Goal: Information Seeking & Learning: Learn about a topic

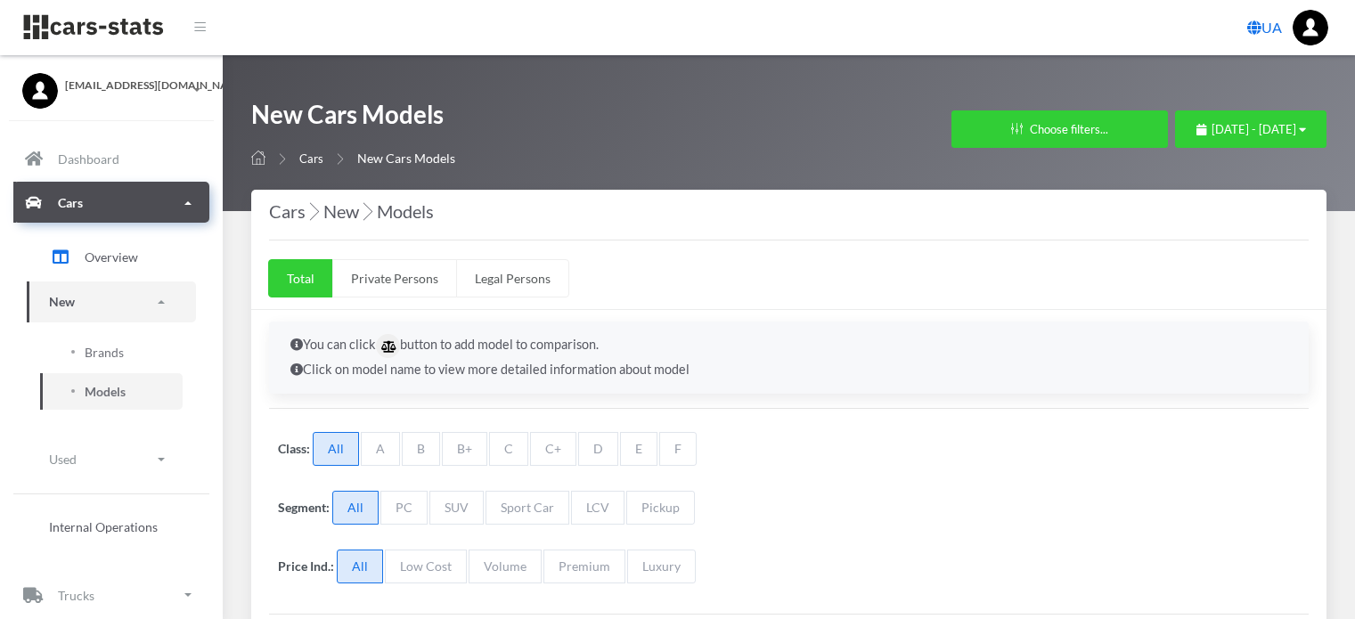
select select "25"
select select "MERCEDES-BENZ"
click at [98, 351] on span "Brands" at bounding box center [104, 352] width 39 height 19
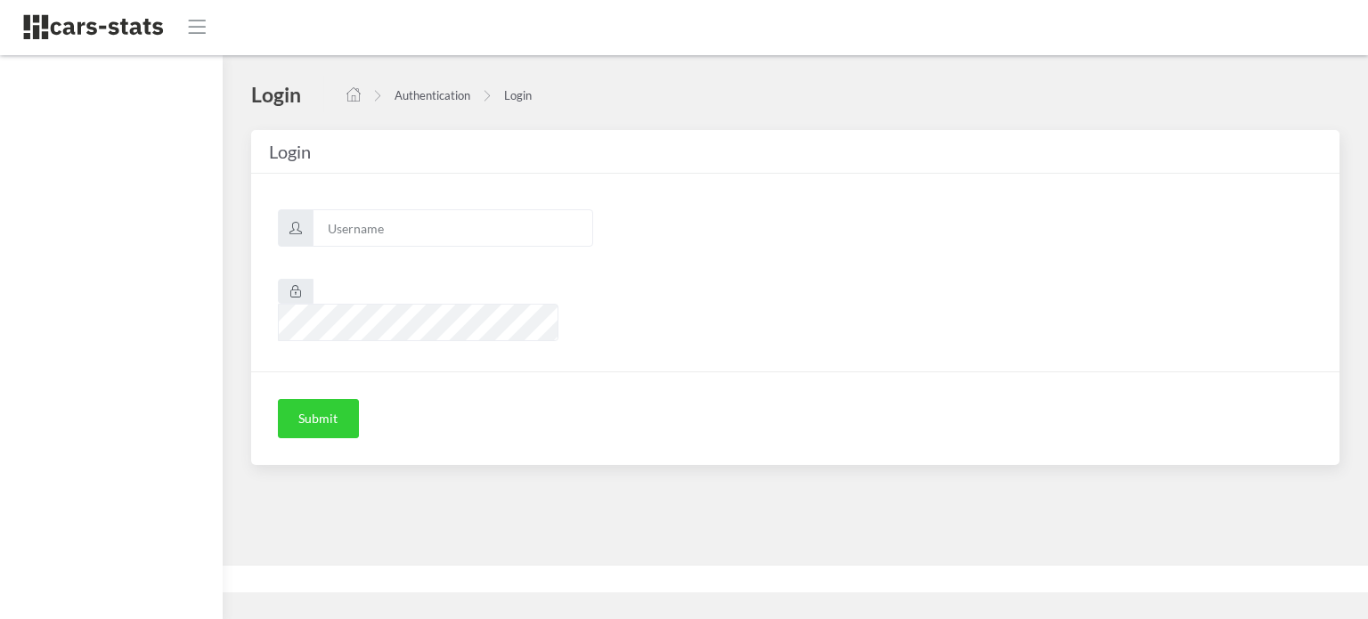
scroll to position [13, 13]
type input "awt"
click at [333, 399] on button "Submit" at bounding box center [318, 418] width 81 height 39
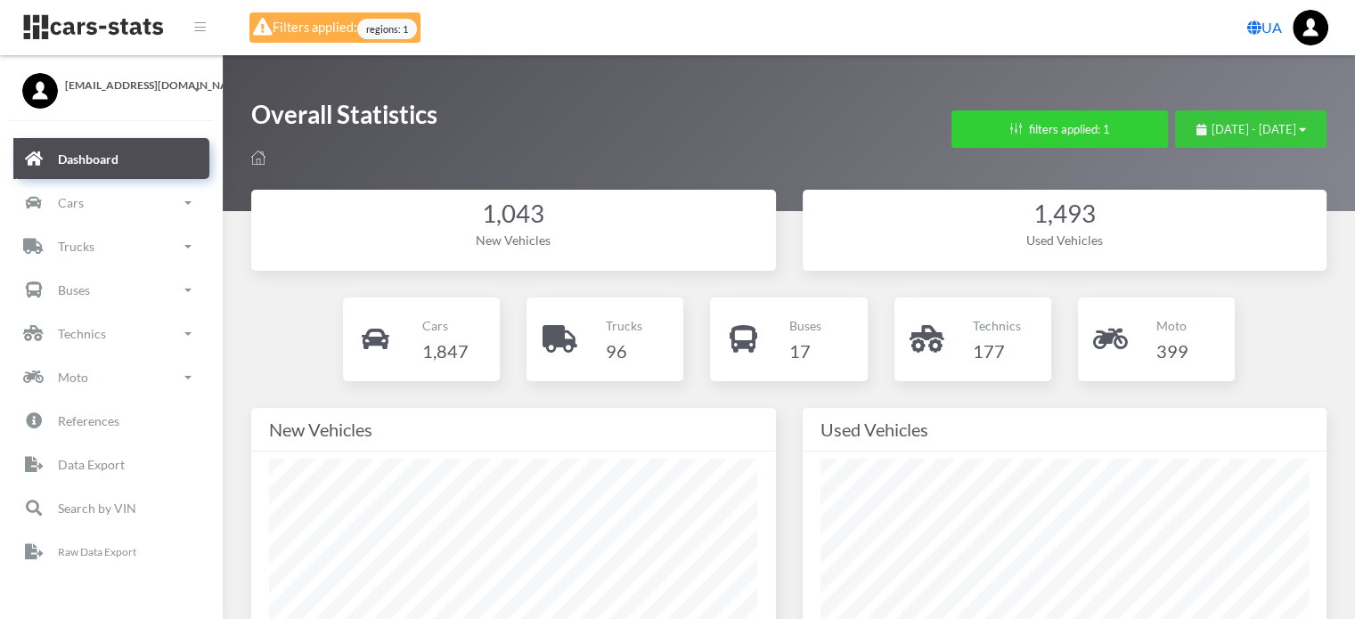
click at [1216, 126] on span "July 22, 2025 - August 21, 2025" at bounding box center [1253, 129] width 85 height 14
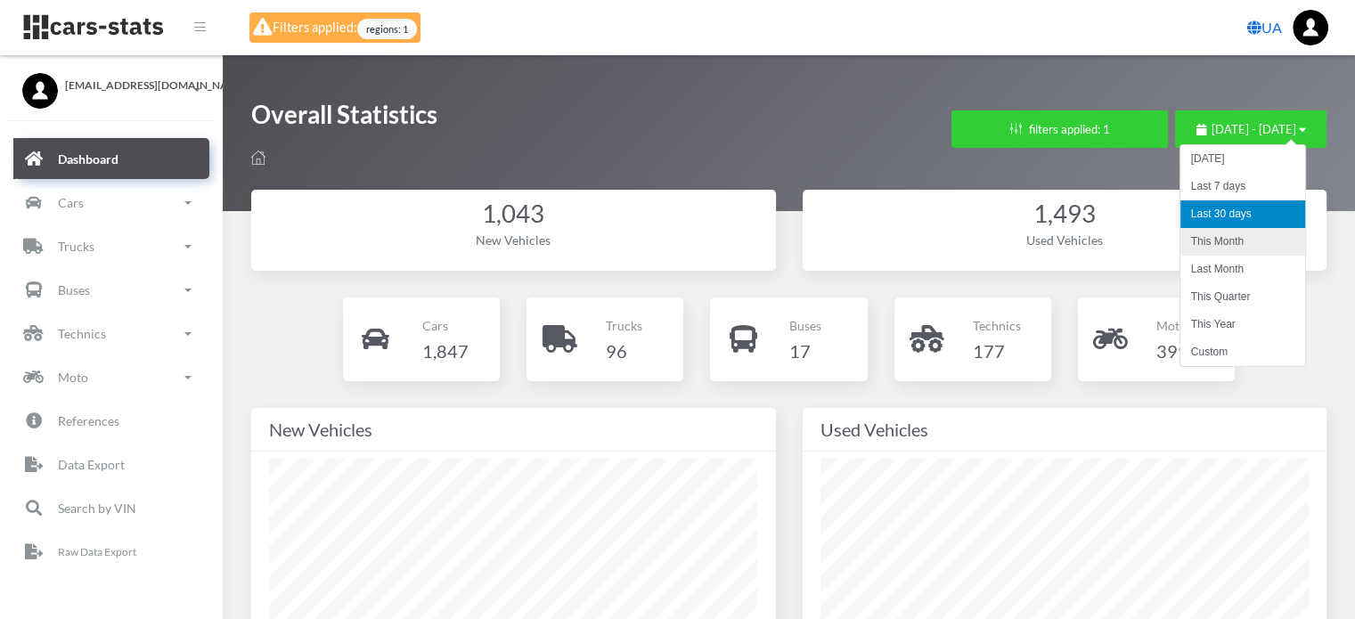
click at [1213, 233] on li "This Month" at bounding box center [1242, 242] width 125 height 28
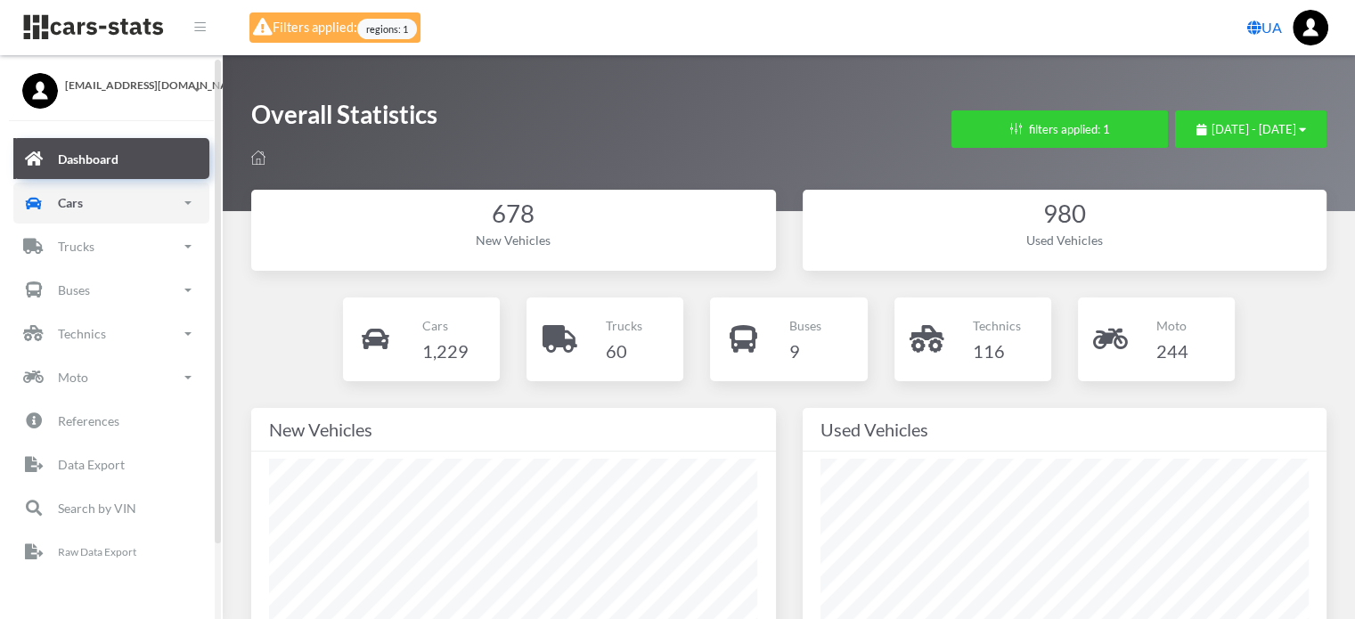
click at [109, 209] on link "Cars" at bounding box center [111, 203] width 196 height 41
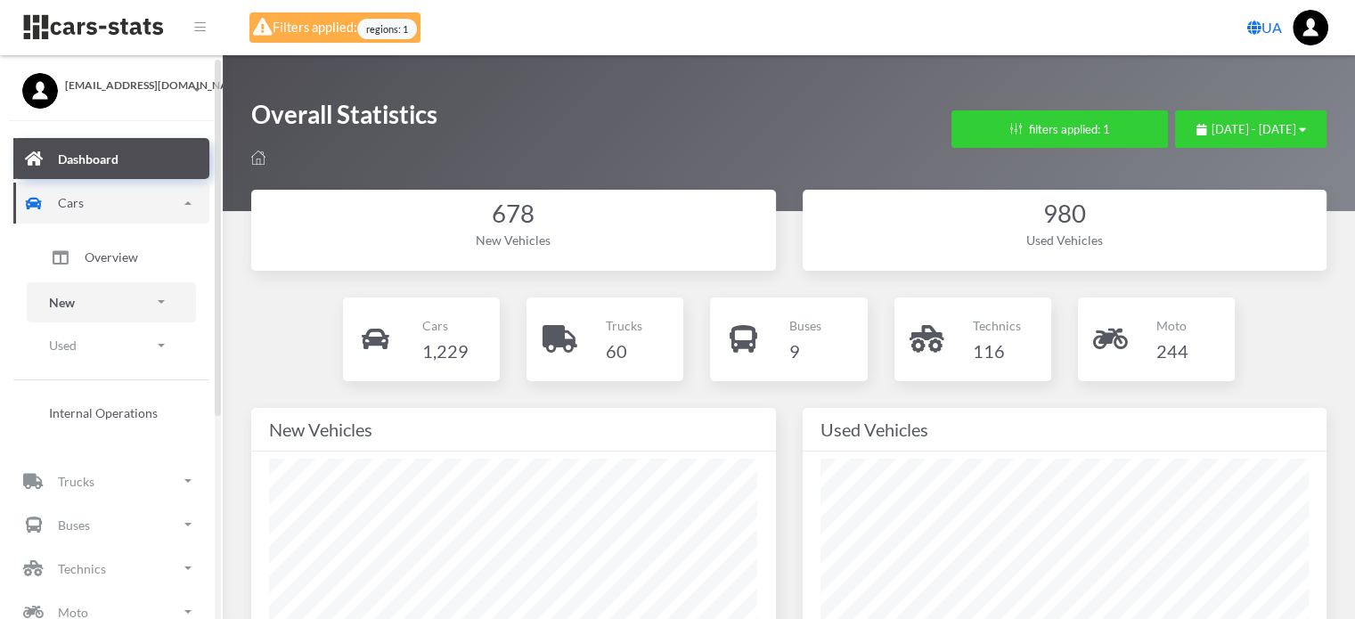
click at [100, 306] on link "New" at bounding box center [111, 302] width 169 height 40
click at [99, 347] on span "Brands" at bounding box center [104, 352] width 39 height 19
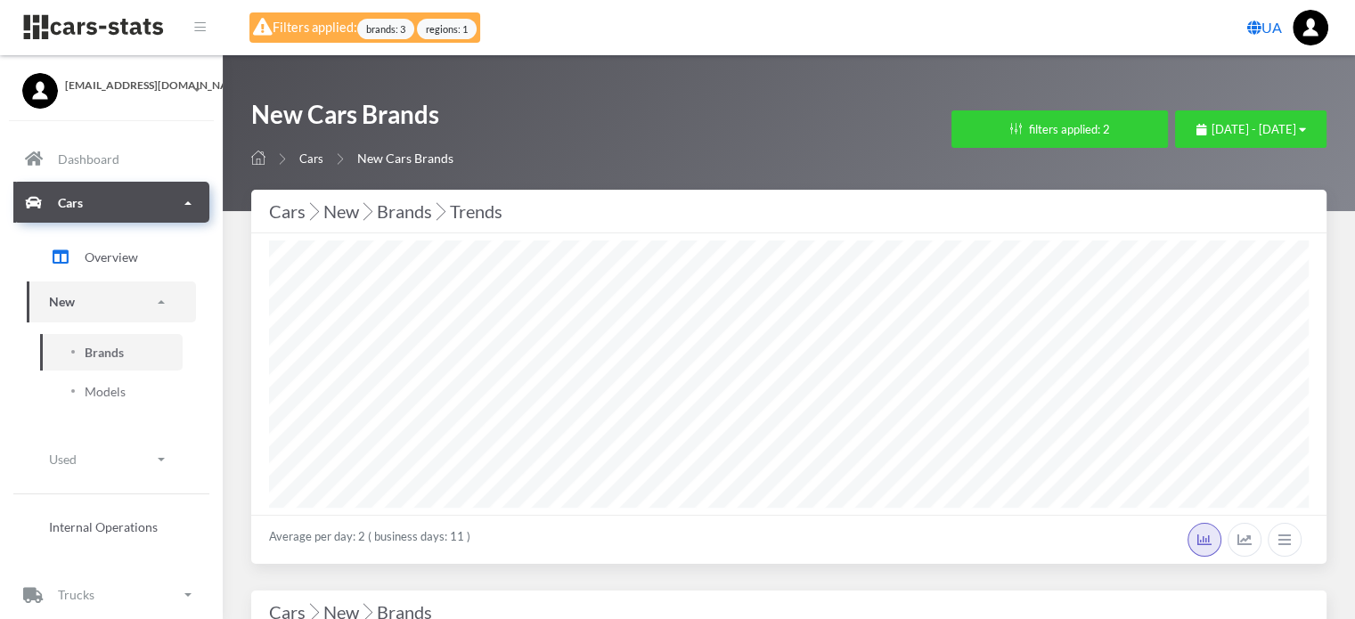
select select "25"
click at [973, 131] on button "filters applied: 2" at bounding box center [1059, 128] width 216 height 37
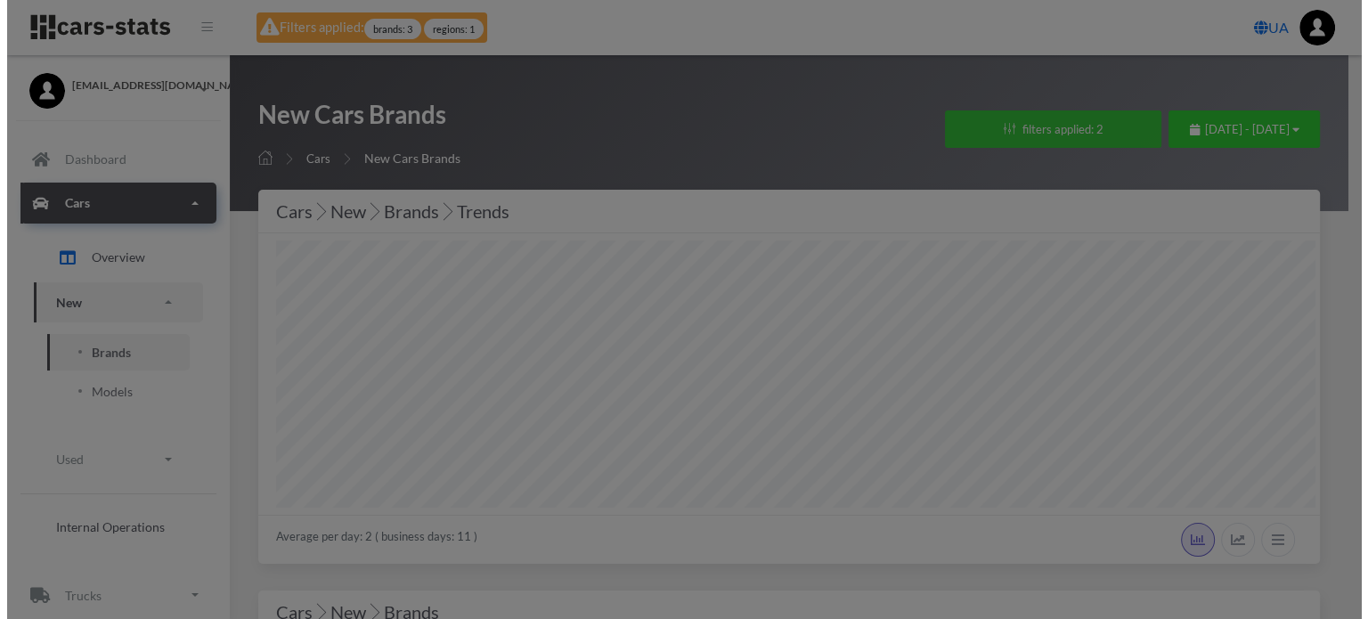
scroll to position [267, 1039]
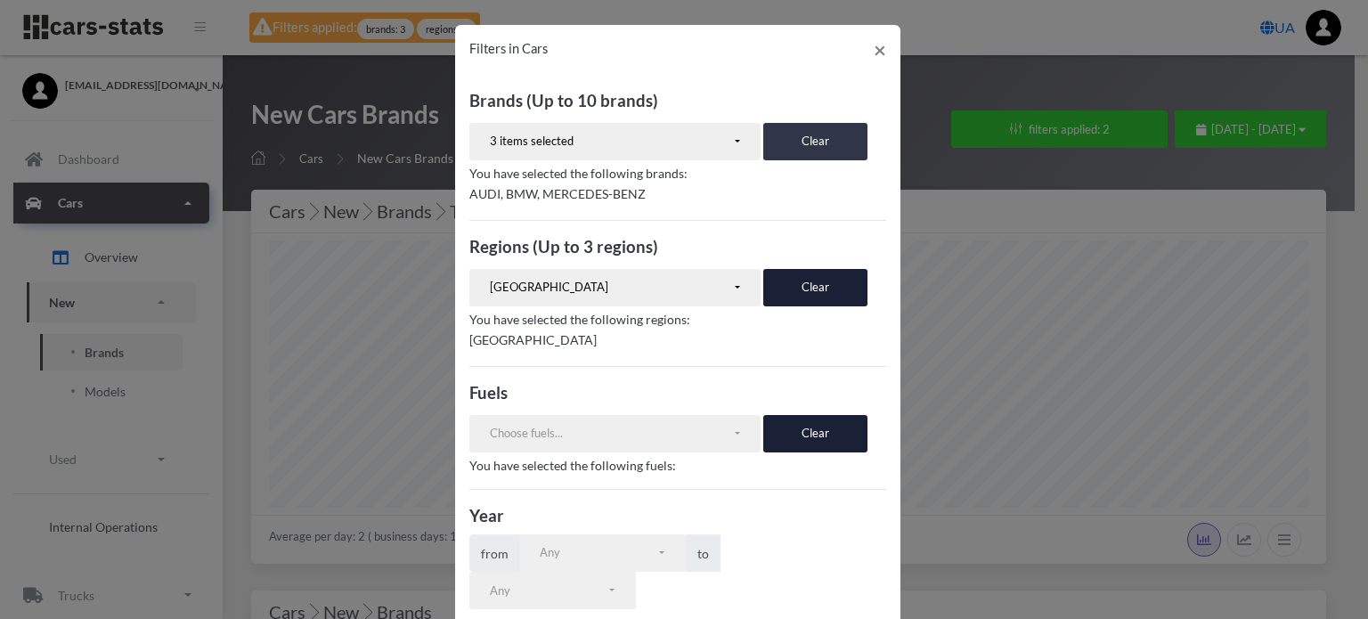
click at [798, 143] on button "Clear" at bounding box center [815, 141] width 104 height 37
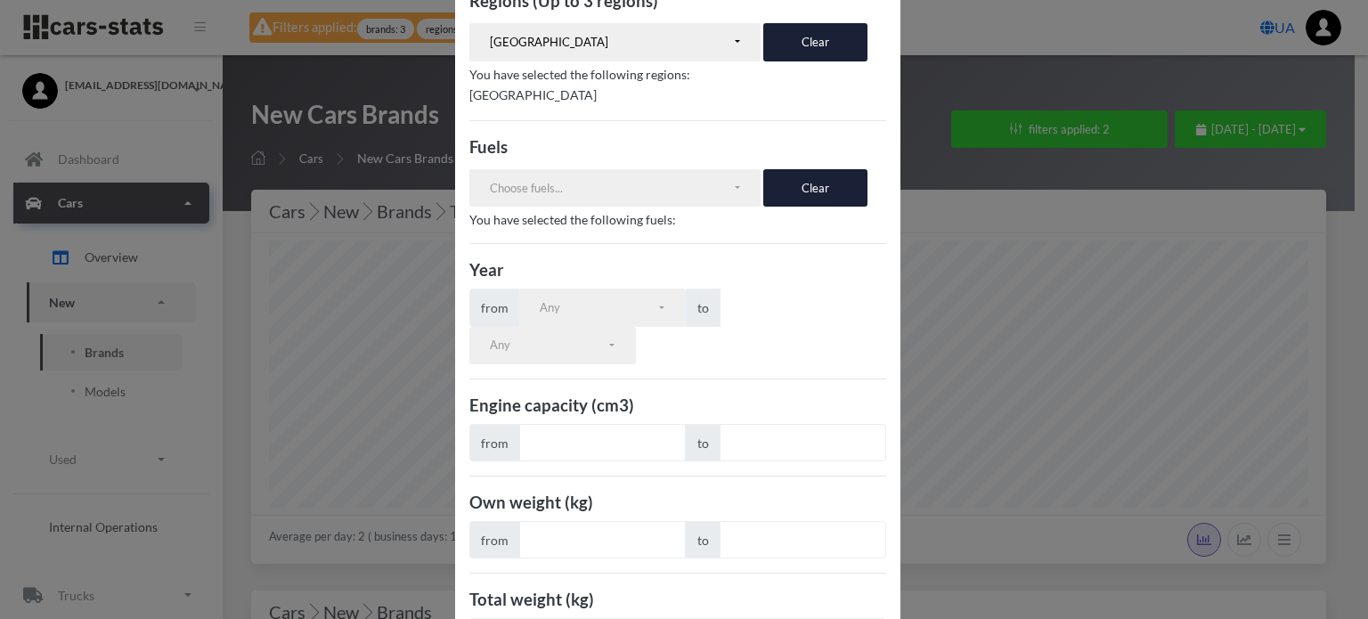
scroll to position [323, 0]
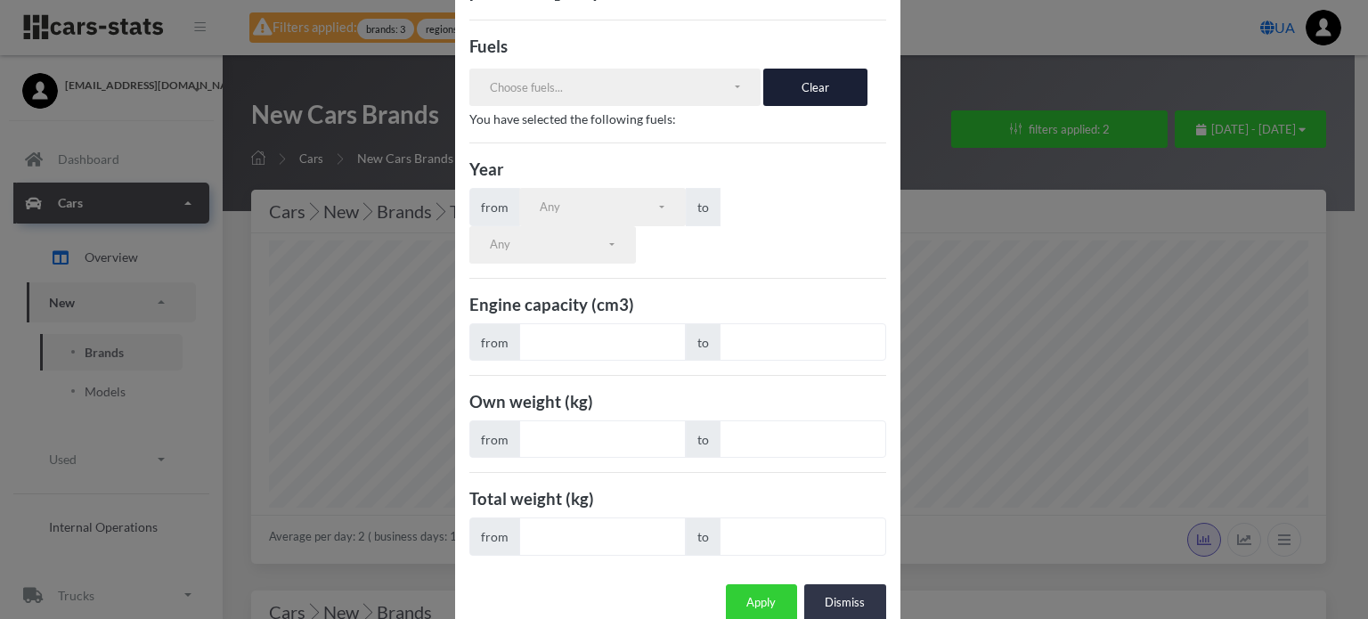
click at [844, 584] on button "Dismiss" at bounding box center [845, 602] width 82 height 37
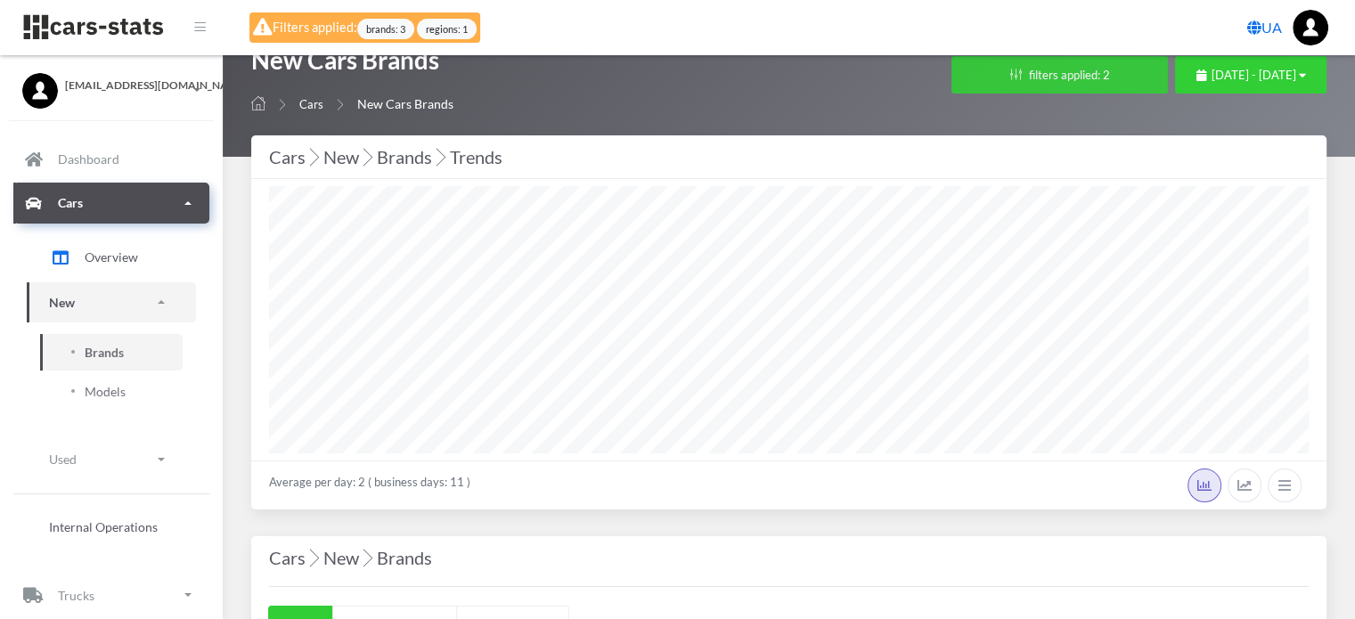
scroll to position [890440, 890218]
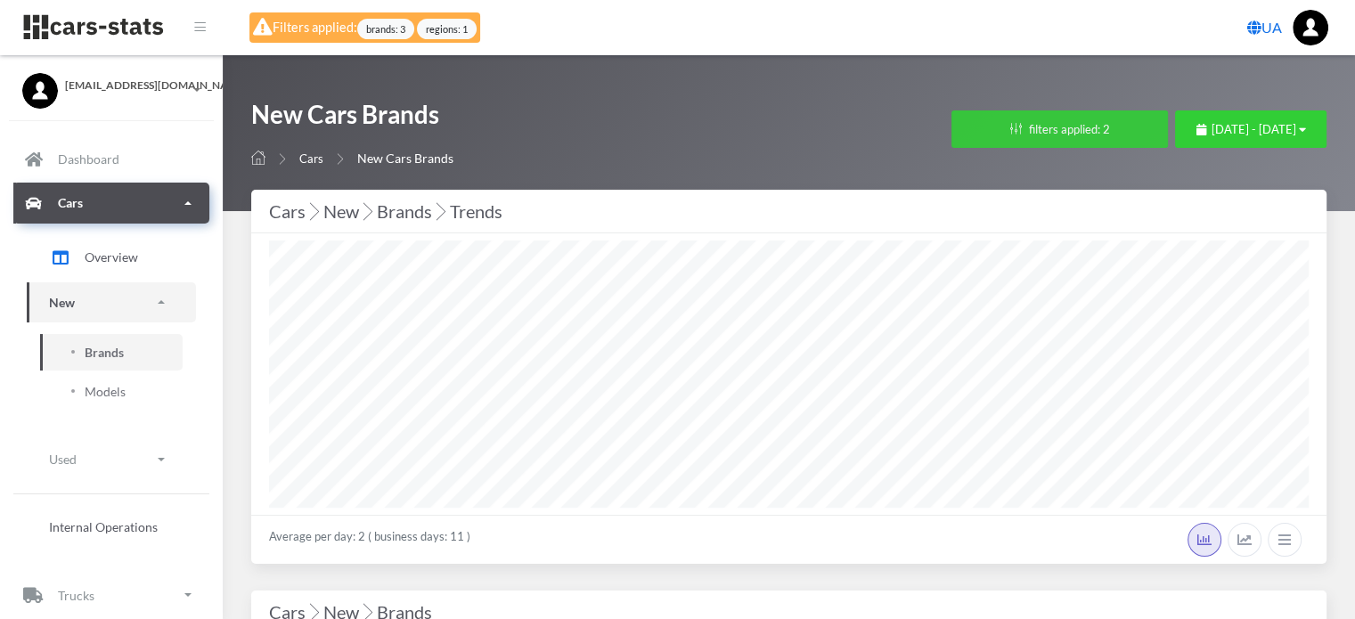
click at [953, 131] on button "filters applied: 2" at bounding box center [1059, 128] width 216 height 37
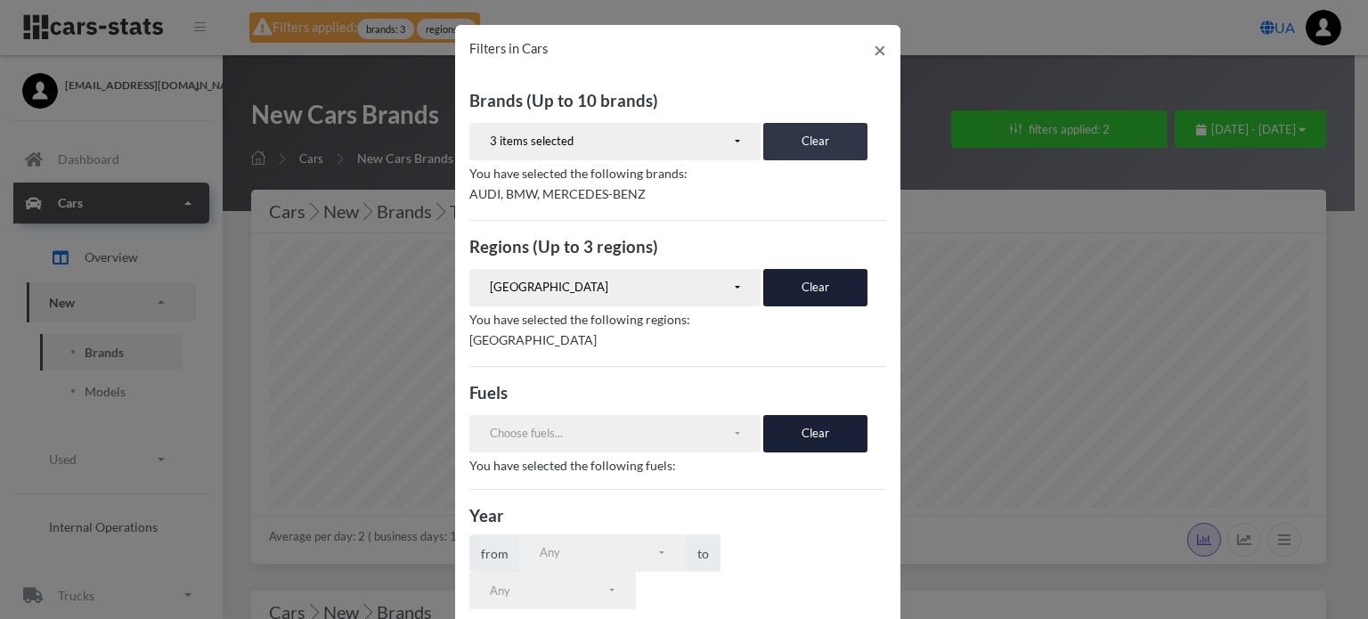
click at [792, 142] on button "Clear" at bounding box center [815, 141] width 104 height 37
select select
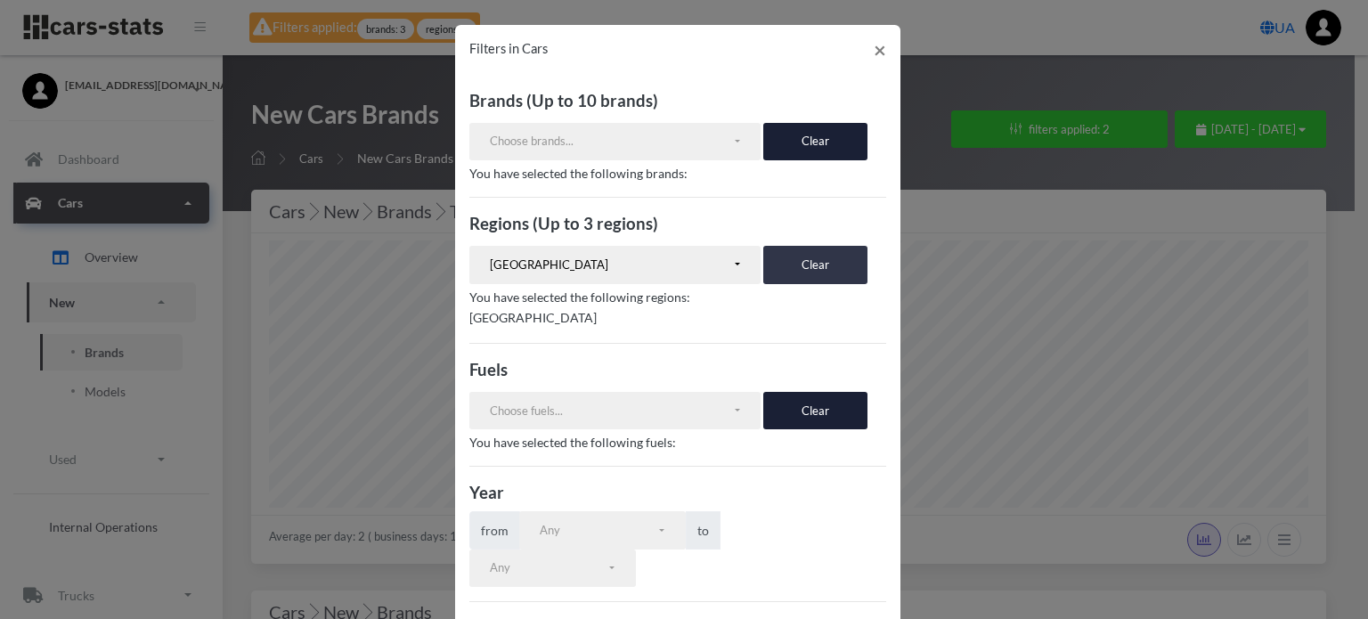
click at [803, 264] on button "Clear" at bounding box center [815, 264] width 104 height 37
select select
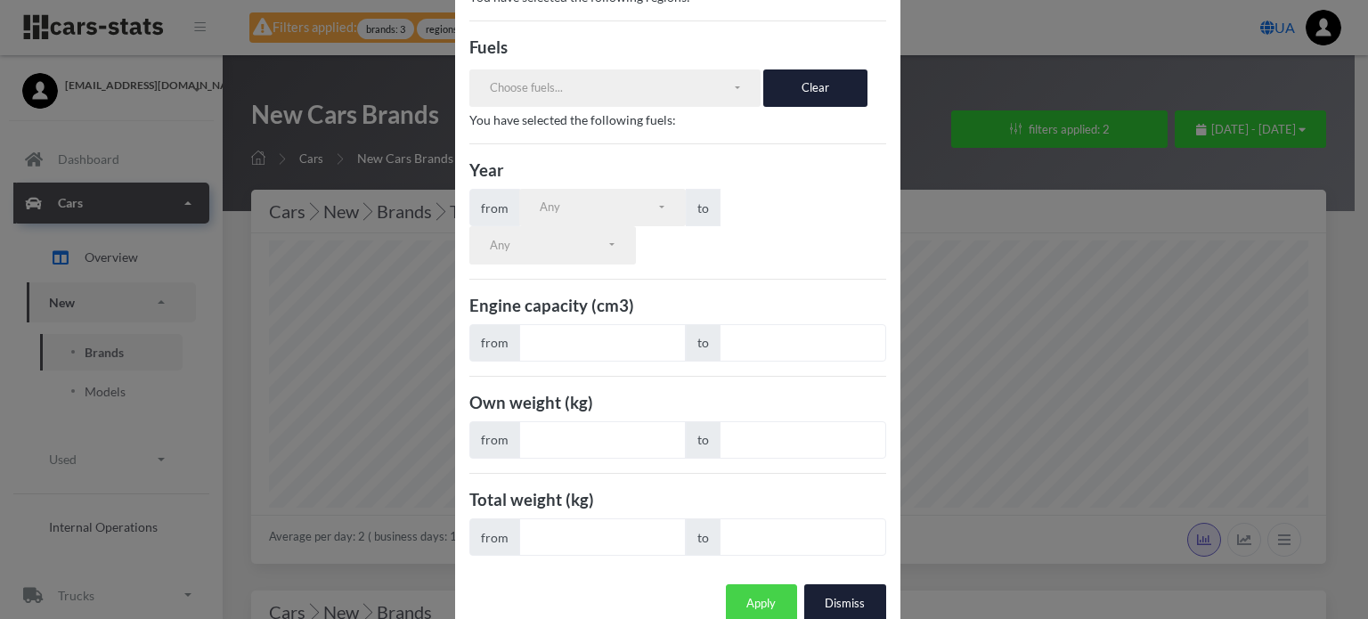
click at [754, 584] on button "Apply" at bounding box center [761, 602] width 71 height 37
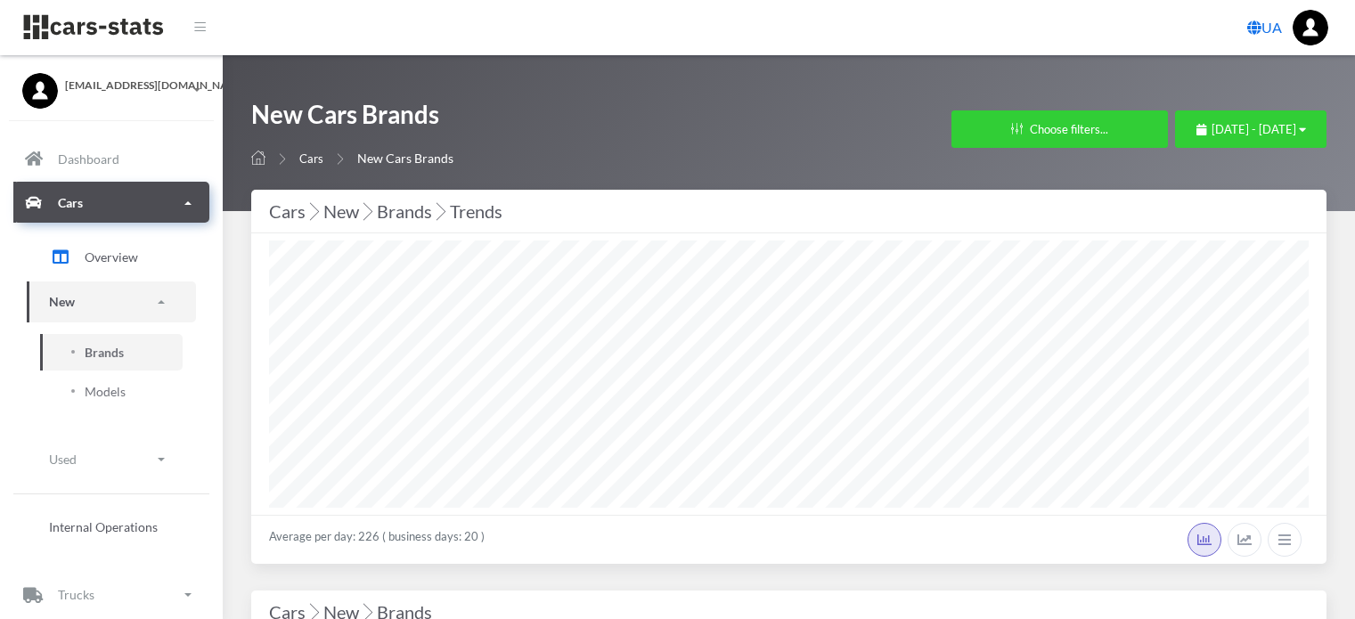
select select "25"
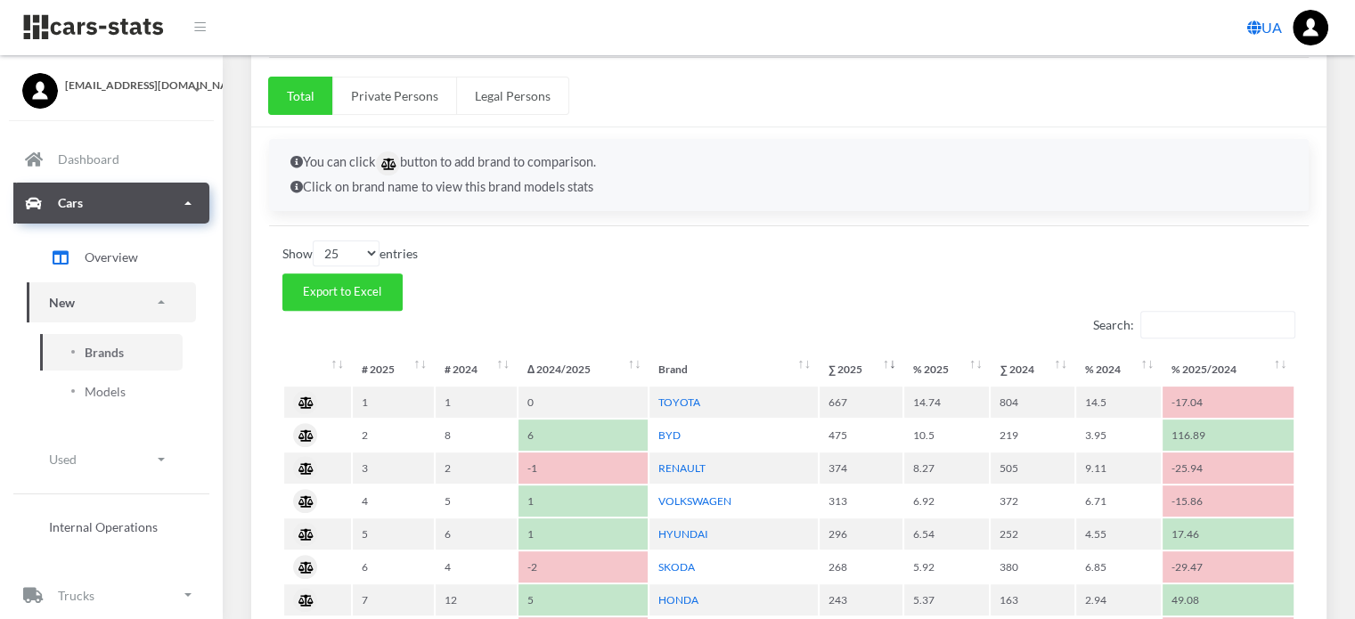
scroll to position [445, 0]
